Goal: Task Accomplishment & Management: Complete application form

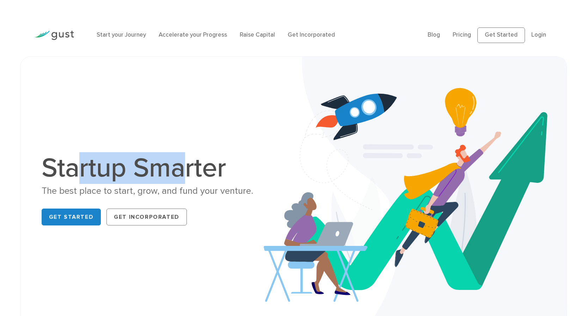
drag, startPoint x: 146, startPoint y: 153, endPoint x: 185, endPoint y: 158, distance: 40.1
click at [185, 158] on h1 "Startup Smarter" at bounding box center [163, 168] width 243 height 27
click at [186, 158] on h1 "Startup Smarter" at bounding box center [163, 168] width 243 height 27
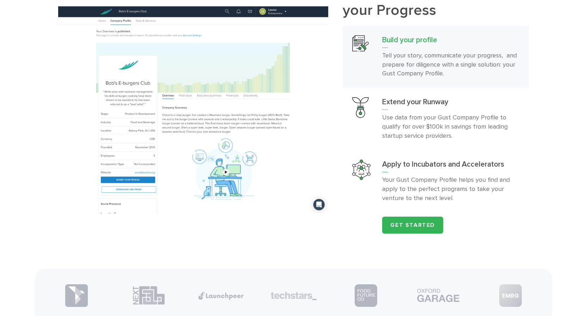
scroll to position [740, 0]
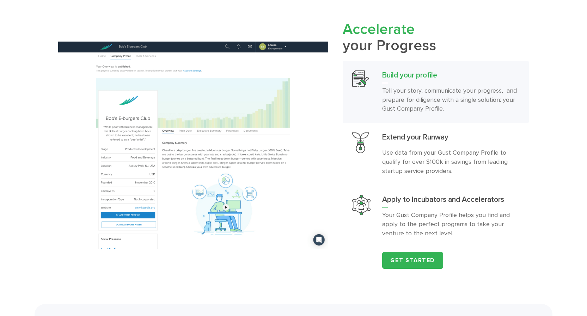
click at [442, 83] on h3 "Build your profile" at bounding box center [450, 77] width 137 height 13
click at [415, 164] on p "Use data from your Gust Company Profile to qualify for over $100k in savings fr…" at bounding box center [450, 161] width 137 height 27
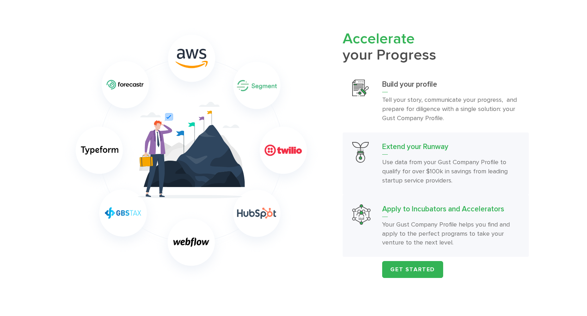
click at [427, 228] on div "Apply to Incubators and Accelerators Your Gust Company Profile helps you find a…" at bounding box center [450, 225] width 137 height 43
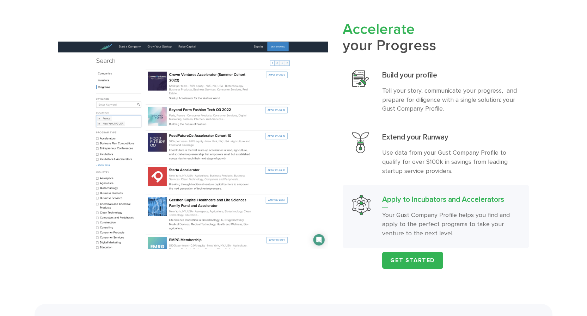
scroll to position [776, 0]
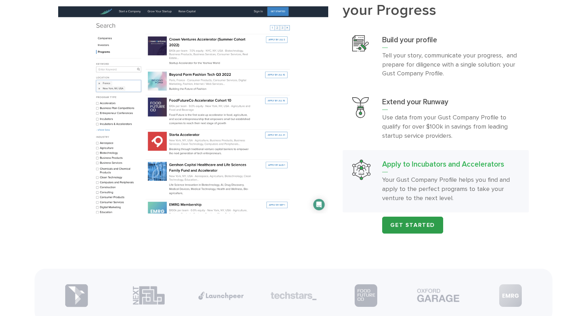
click at [410, 234] on link "Get Started" at bounding box center [412, 225] width 61 height 17
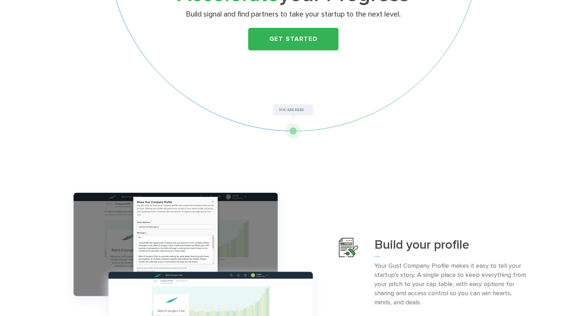
scroll to position [176, 0]
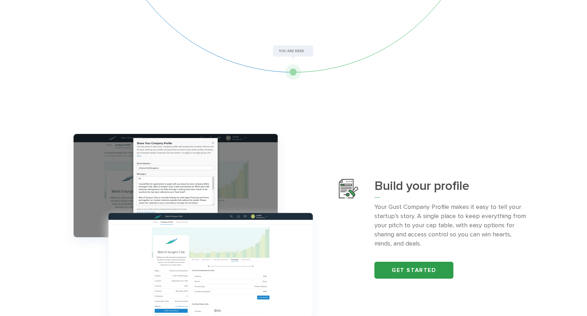
click at [423, 274] on link "Get started" at bounding box center [413, 270] width 79 height 17
